Goal: Navigation & Orientation: Go to known website

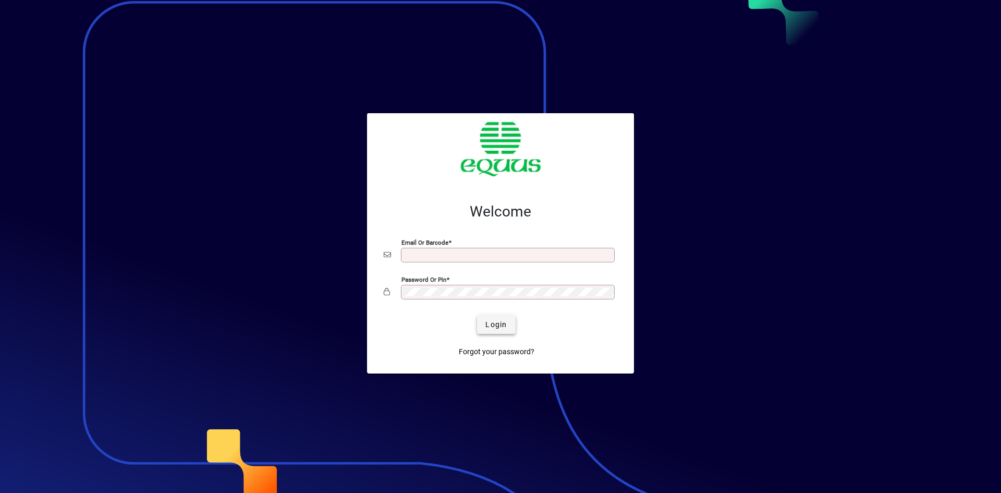
type input "**********"
click at [498, 327] on span "Login" at bounding box center [495, 324] width 21 height 11
